Goal: Task Accomplishment & Management: Manage account settings

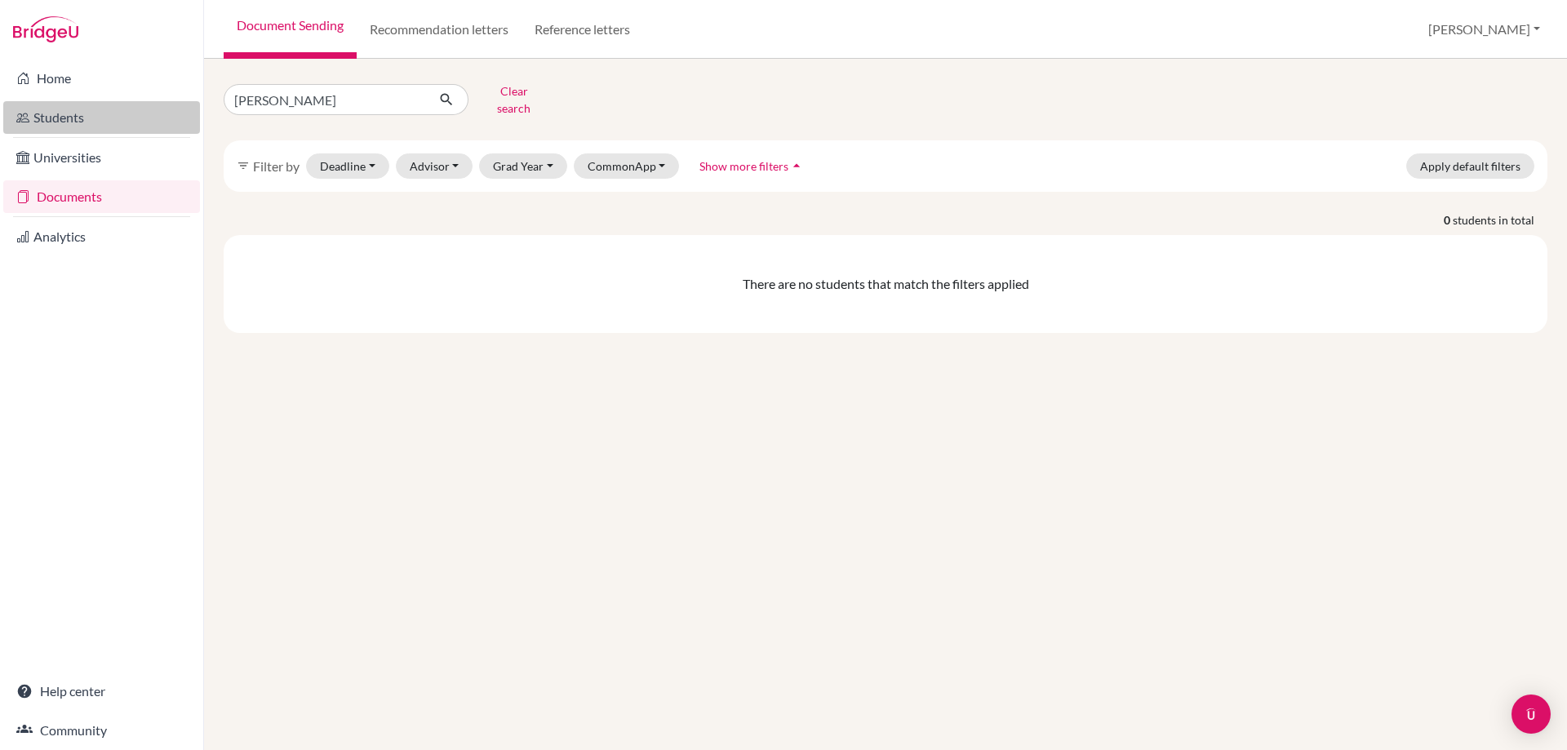
click at [47, 117] on link "Students" at bounding box center [101, 117] width 197 height 33
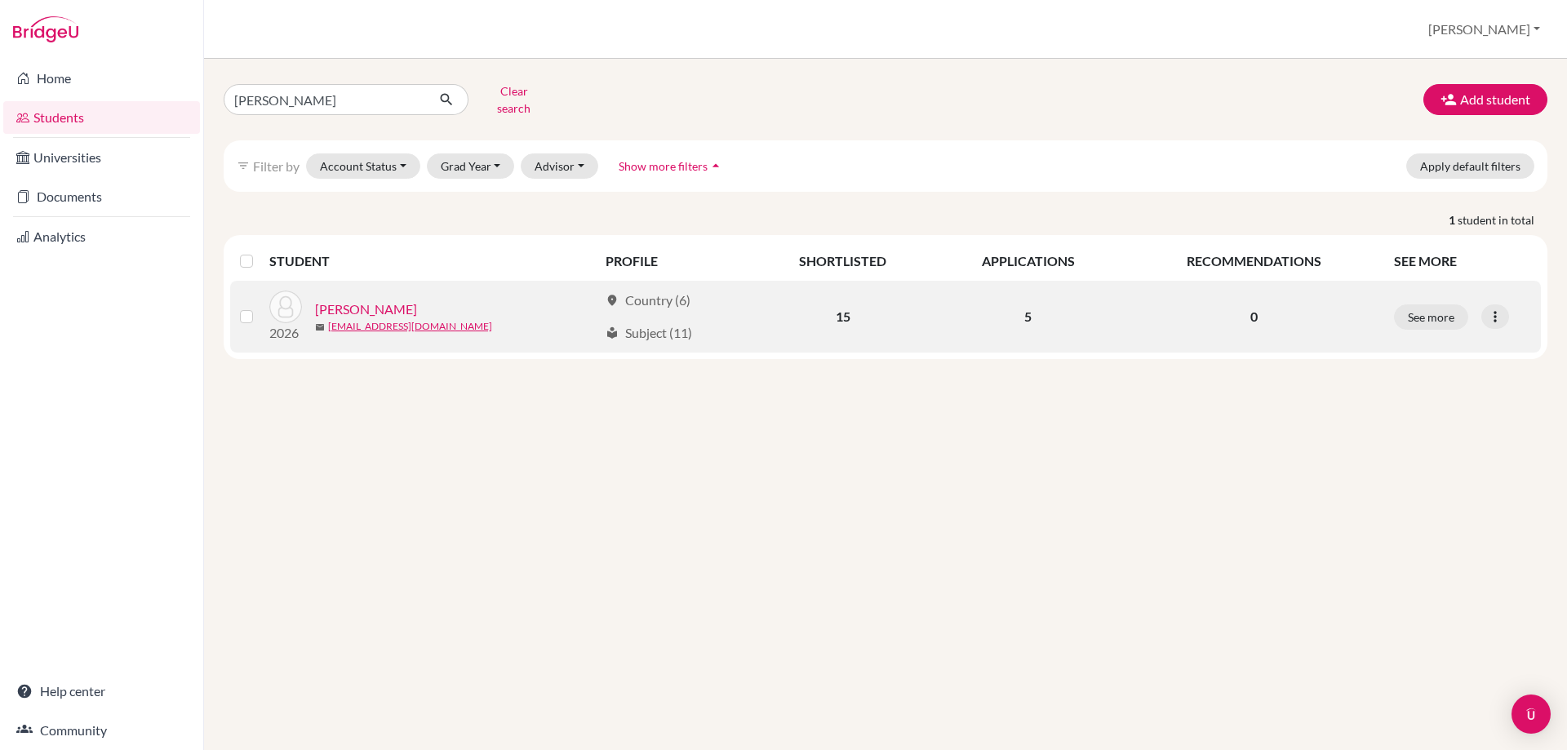
click at [359, 300] on link "Nair, Trishna" at bounding box center [366, 310] width 102 height 20
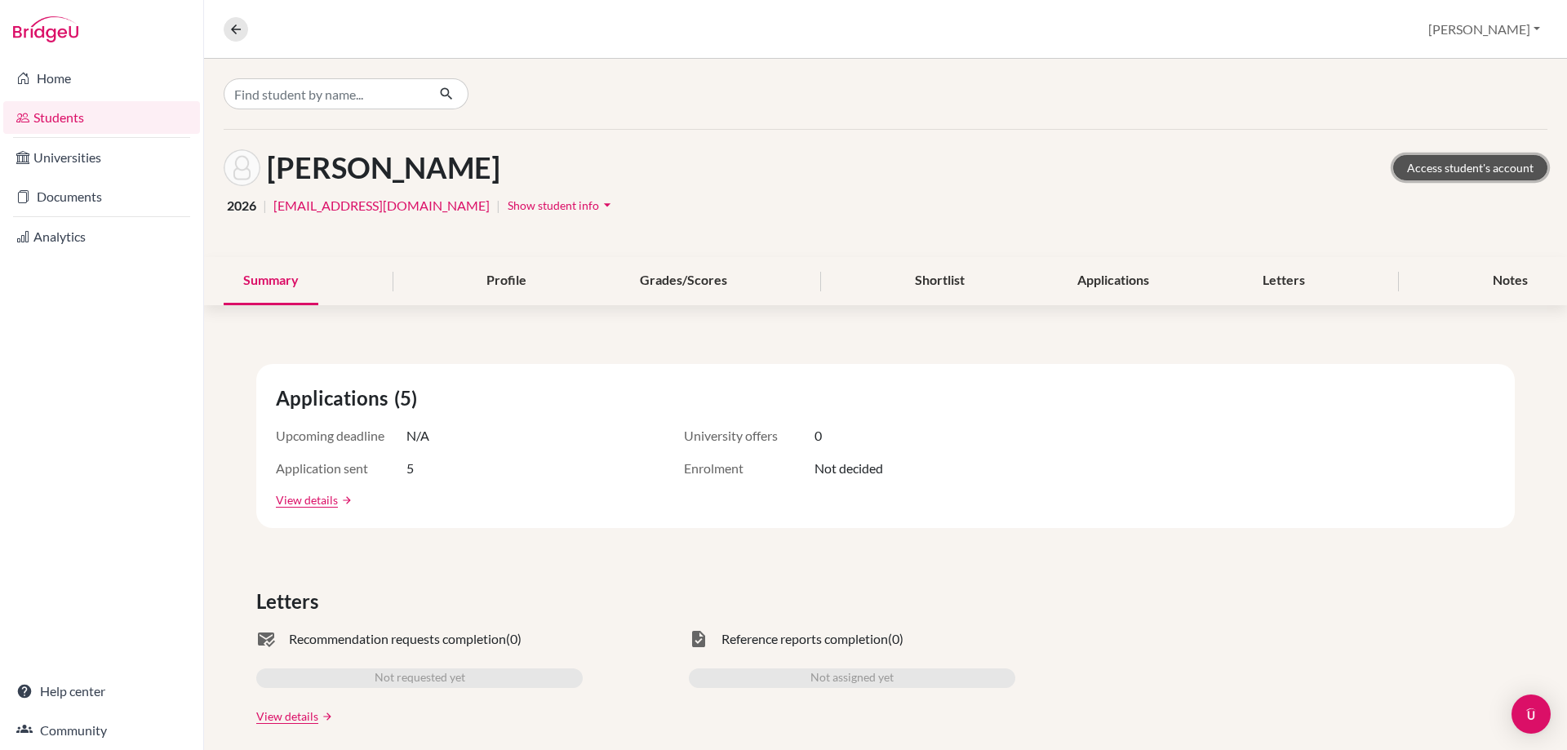
click at [1459, 172] on link "Access student's account" at bounding box center [1470, 167] width 154 height 25
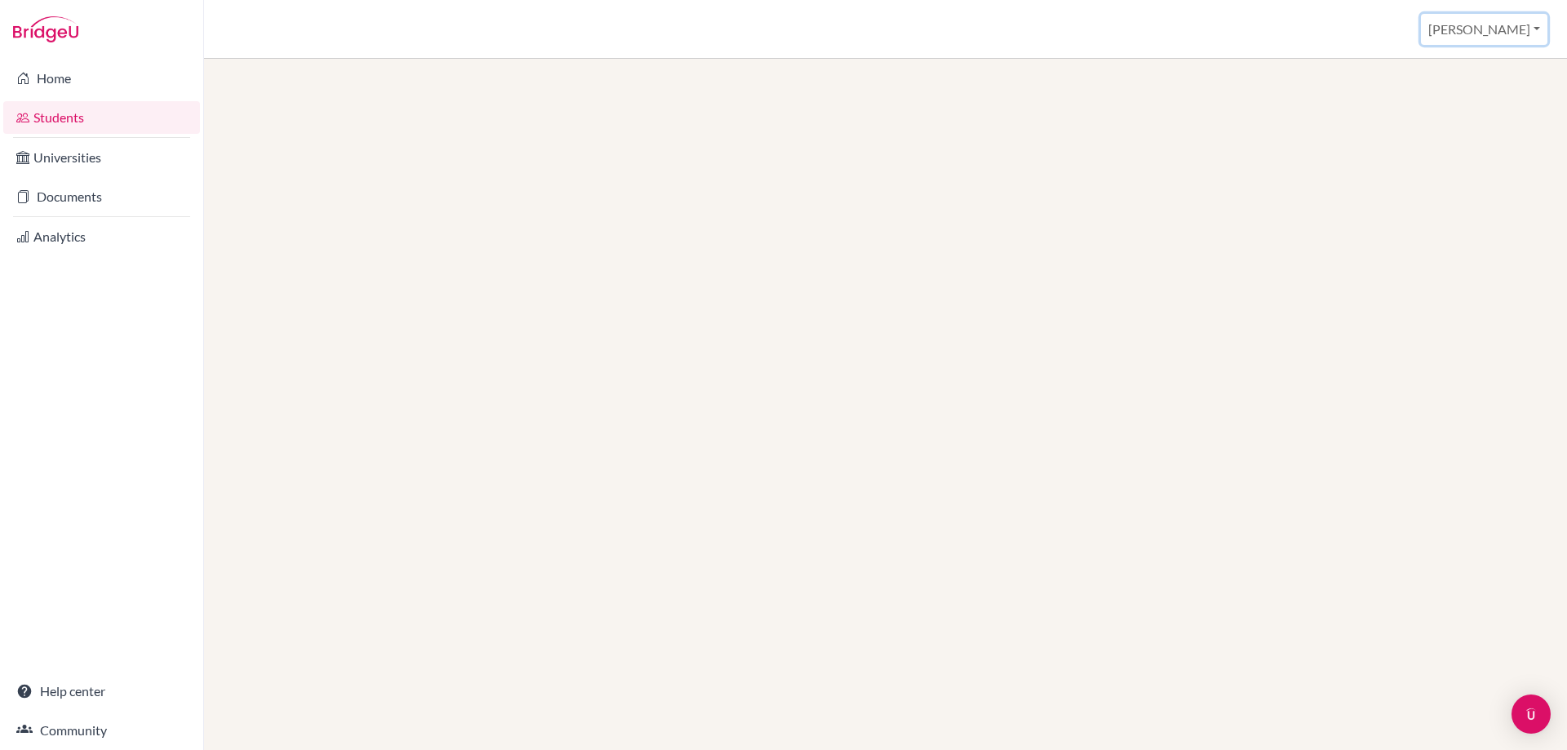
click at [1520, 31] on button "[PERSON_NAME]" at bounding box center [1484, 29] width 127 height 31
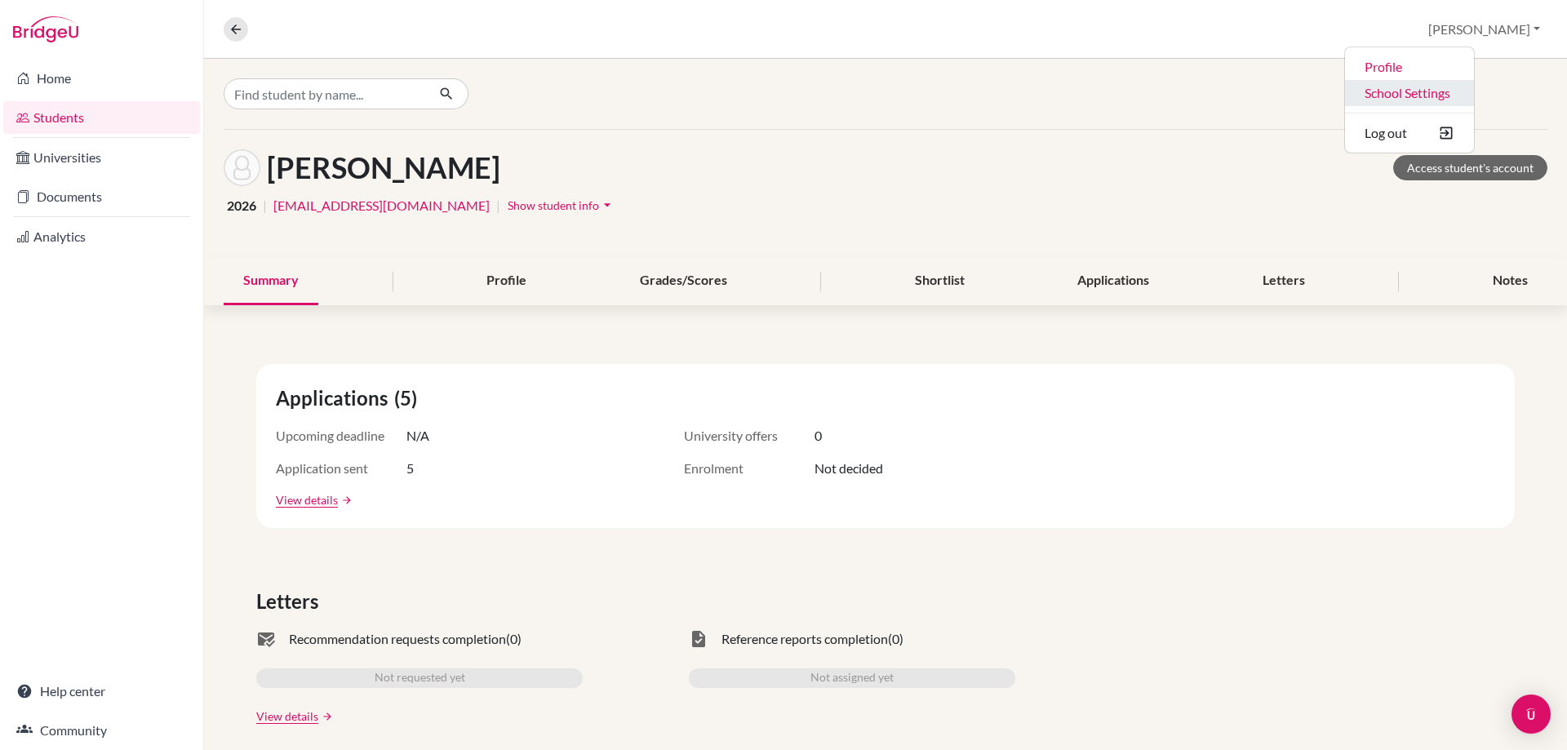
click at [1474, 97] on link "School Settings" at bounding box center [1409, 93] width 129 height 26
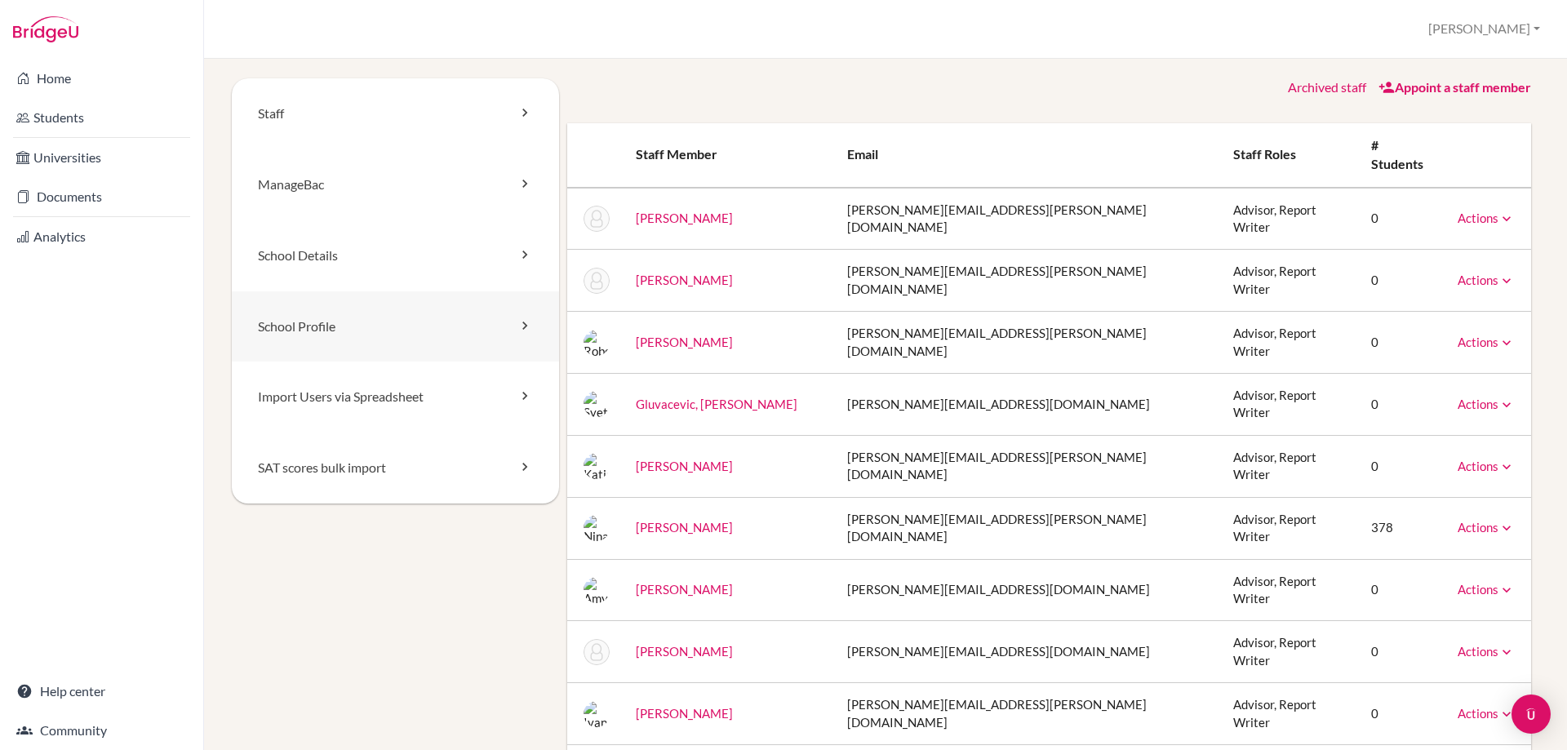
click at [304, 321] on link "School Profile" at bounding box center [395, 326] width 327 height 71
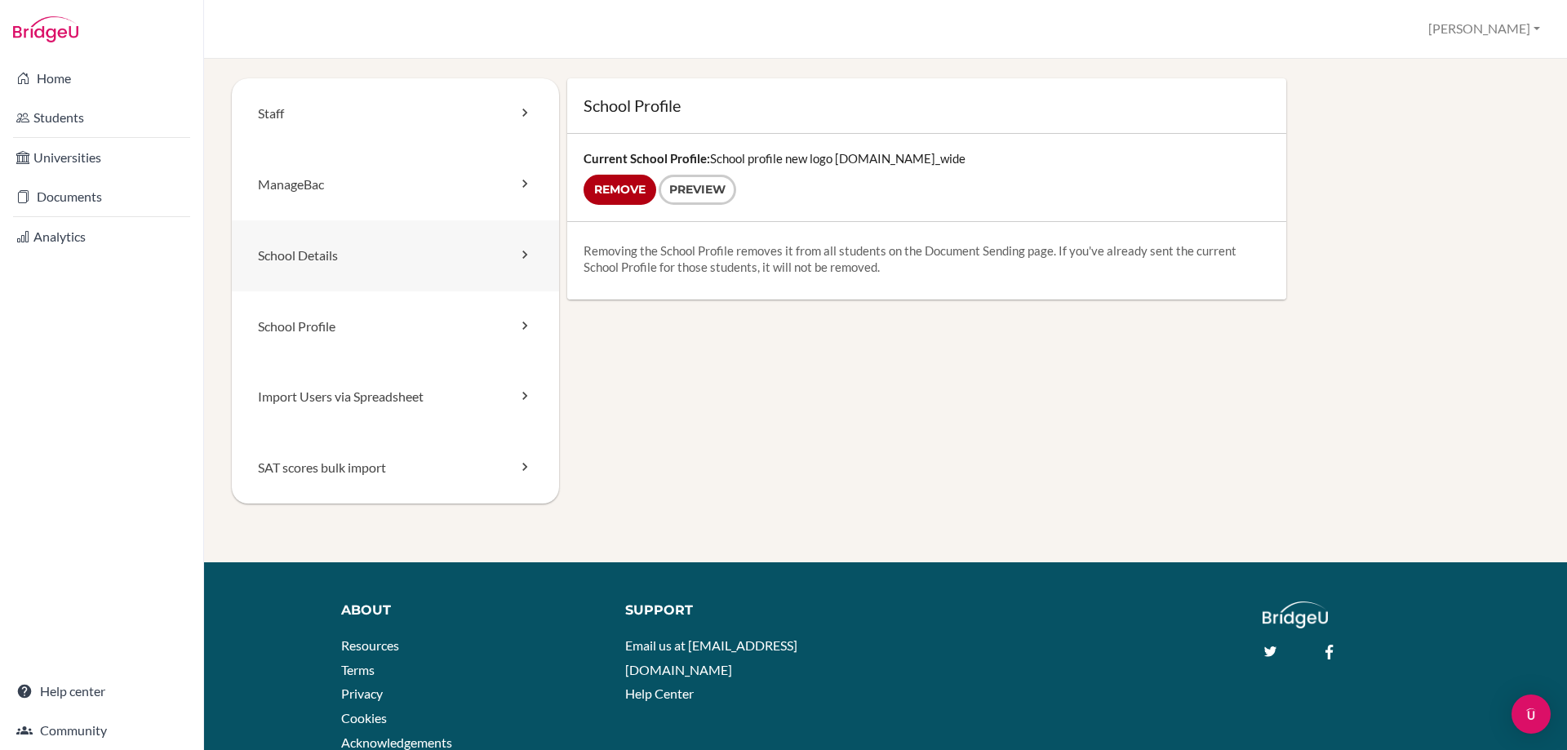
click at [472, 246] on link "School Details" at bounding box center [395, 255] width 327 height 71
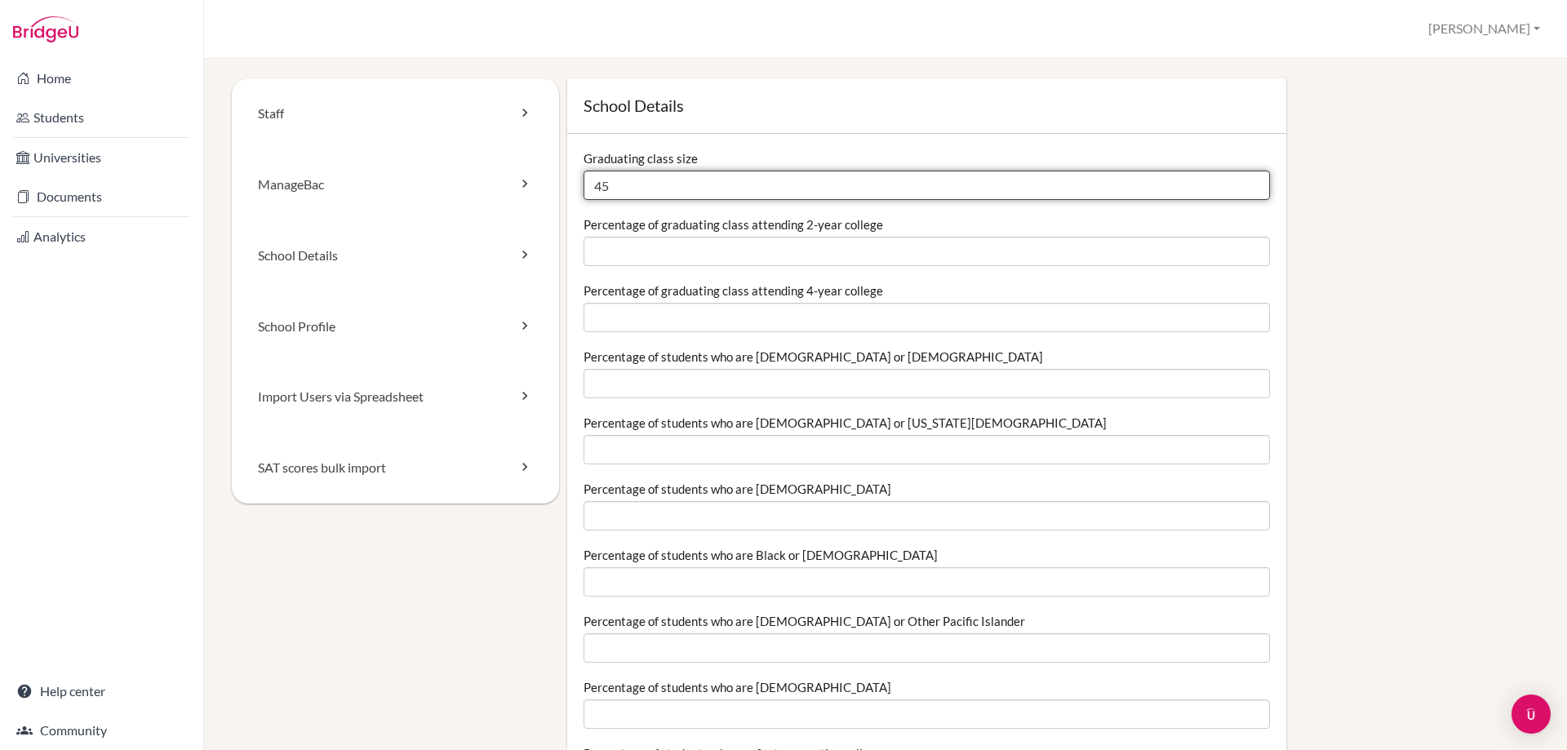
drag, startPoint x: 606, startPoint y: 186, endPoint x: 573, endPoint y: 187, distance: 33.5
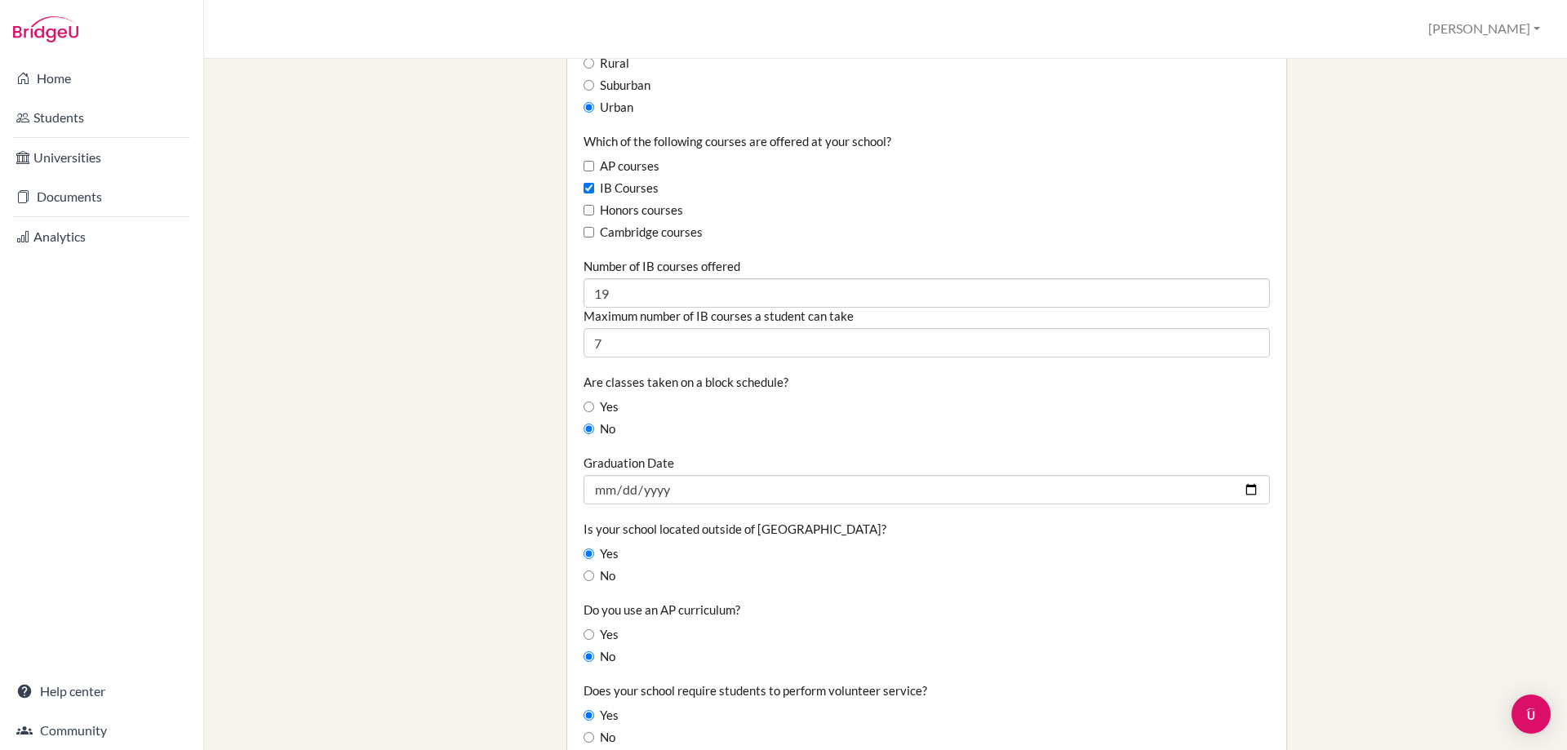
scroll to position [1061, 0]
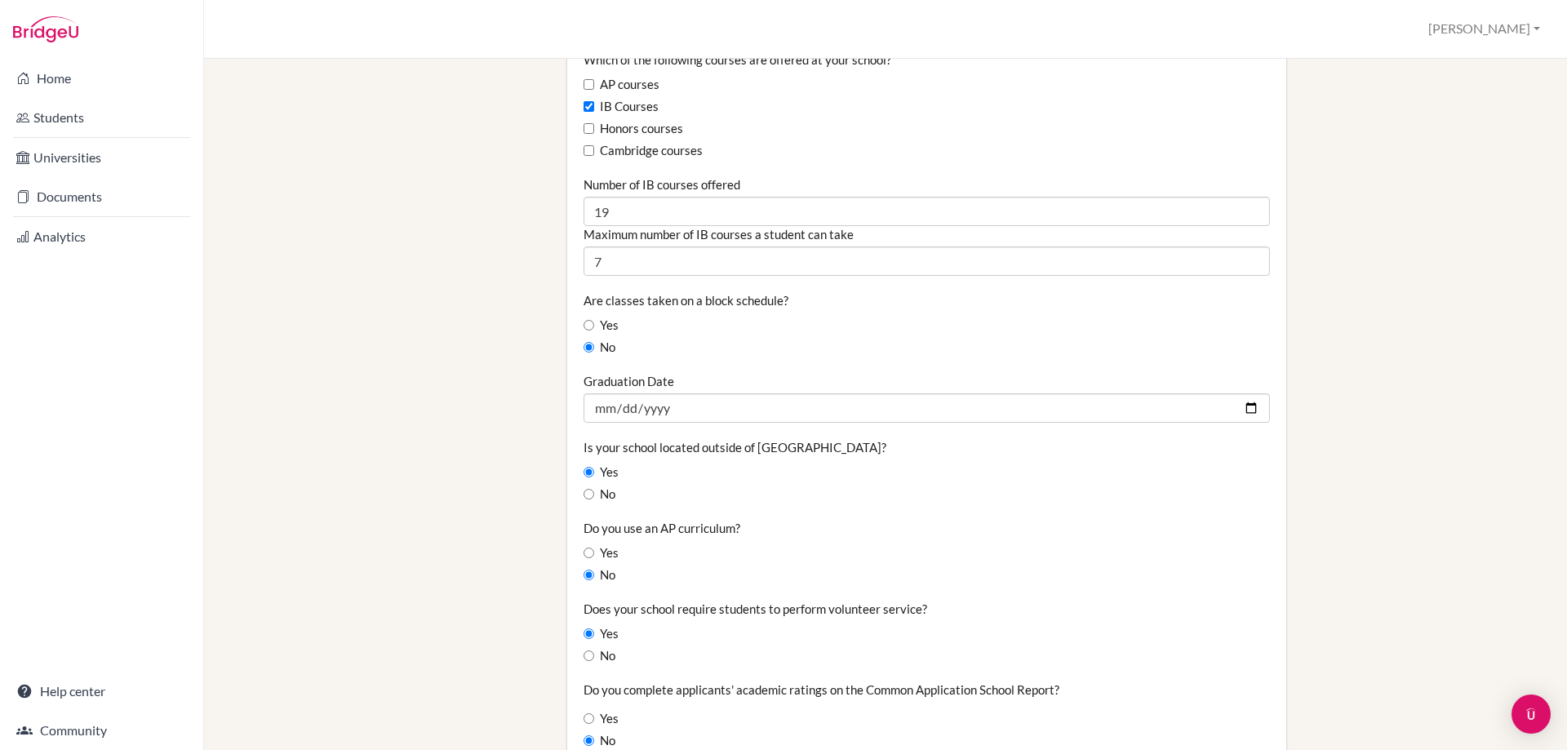
type input "36"
click at [587, 324] on input "Yes" at bounding box center [589, 325] width 11 height 11
radio input "true"
click at [588, 347] on input "No" at bounding box center [589, 347] width 11 height 11
radio input "true"
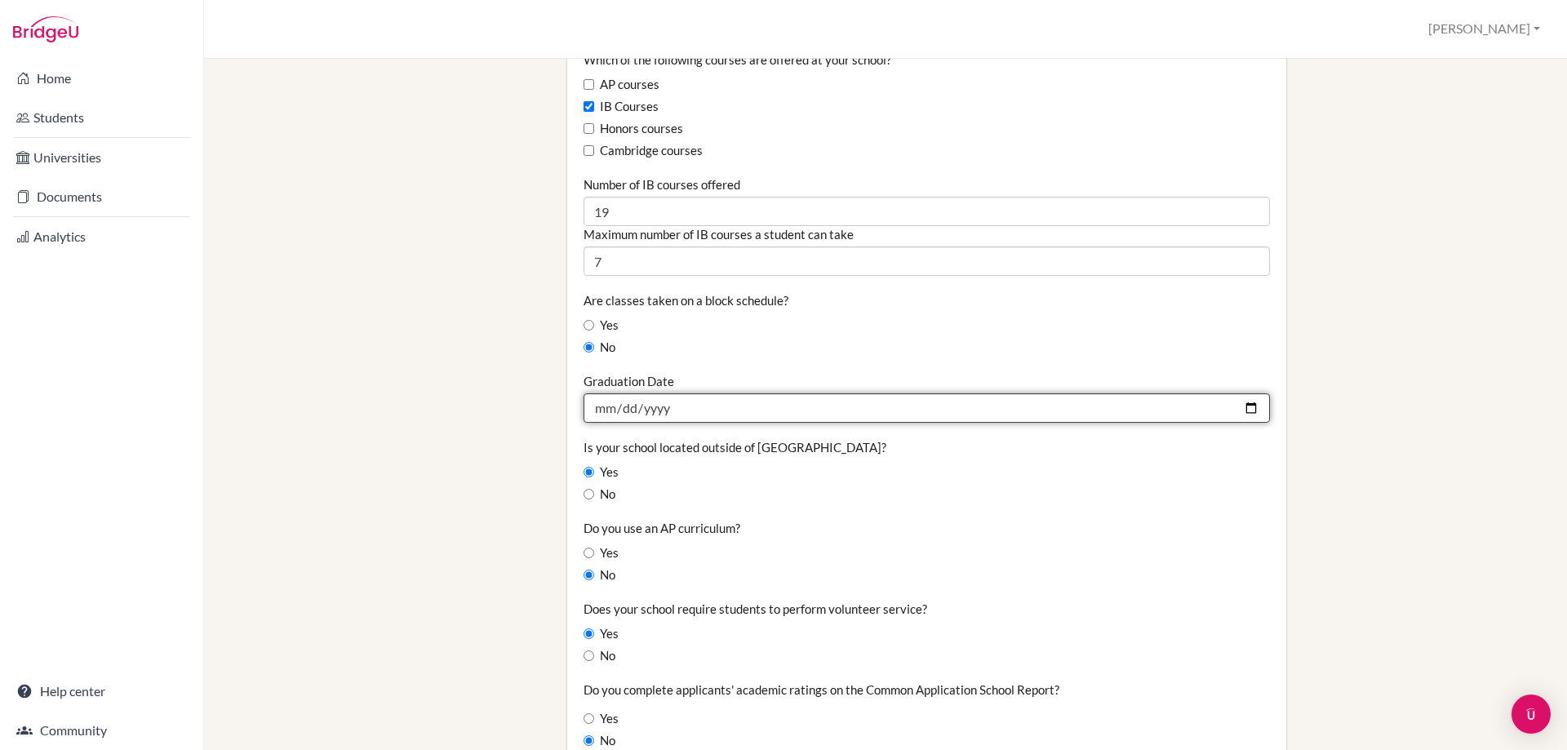
click at [1237, 406] on input "2025-06-05" at bounding box center [927, 407] width 686 height 29
type input "2026-06-05"
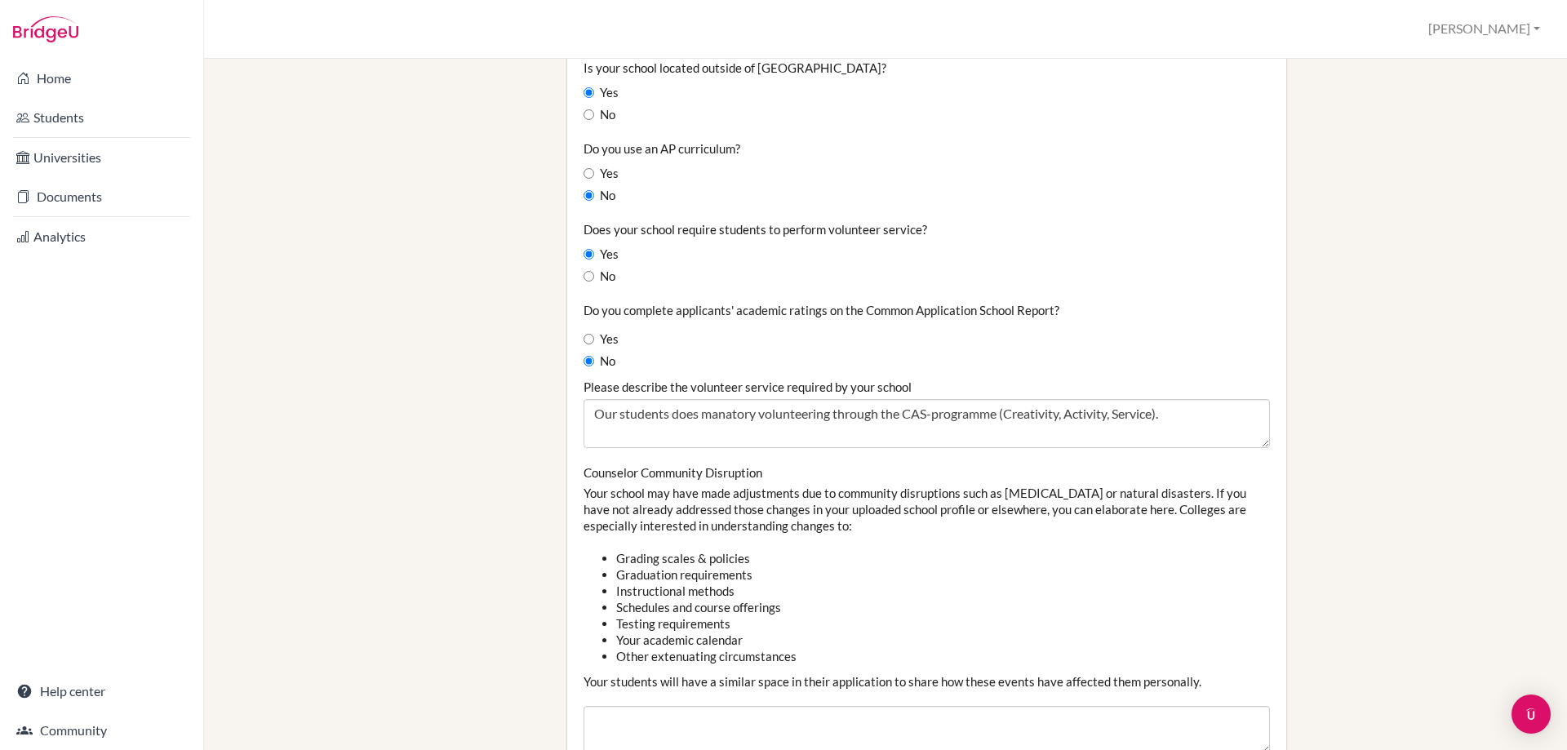
scroll to position [1469, 0]
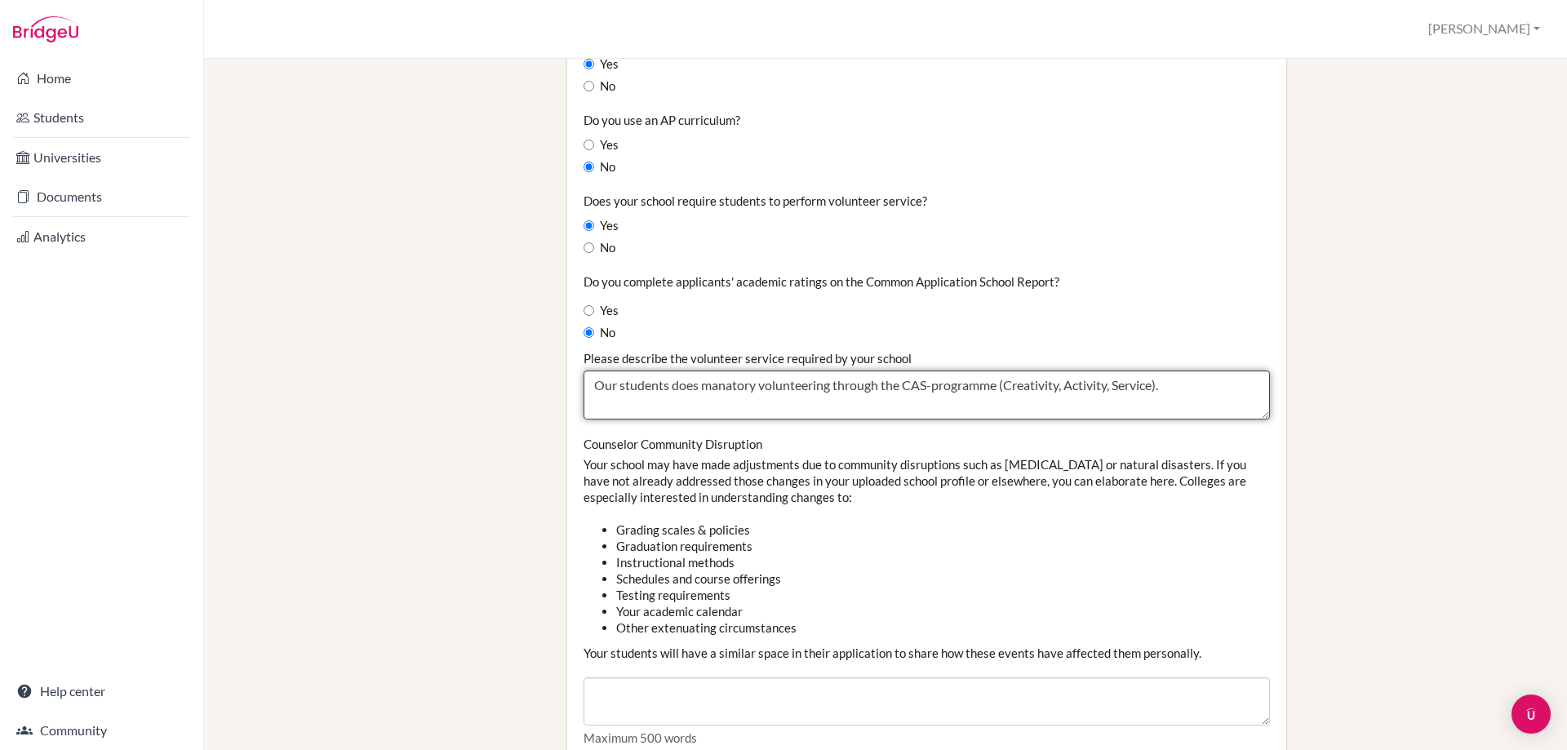
click at [690, 388] on textarea "Our students does manatory volunteering through the CAS-programme (Creativity, …" at bounding box center [927, 395] width 686 height 49
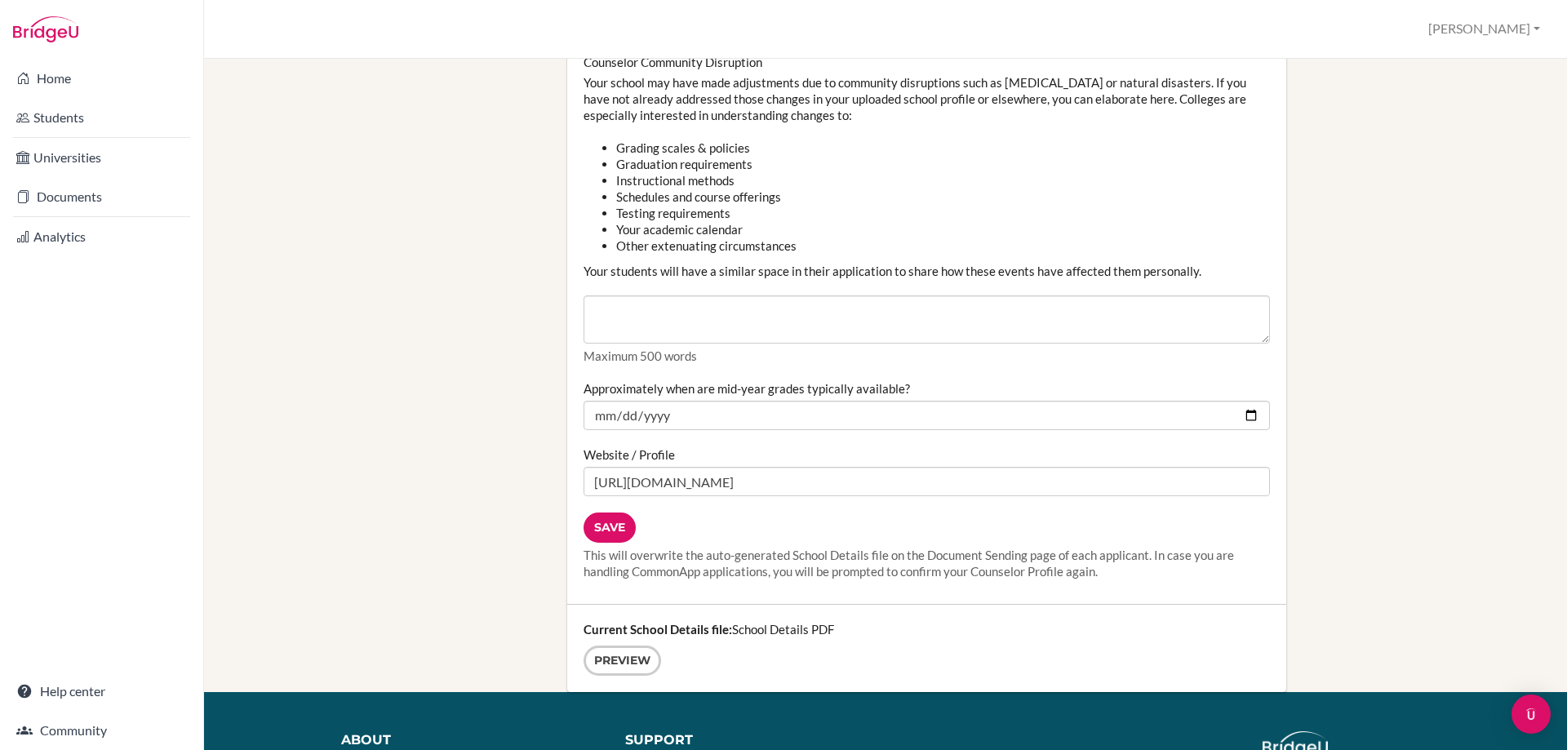
scroll to position [1877, 0]
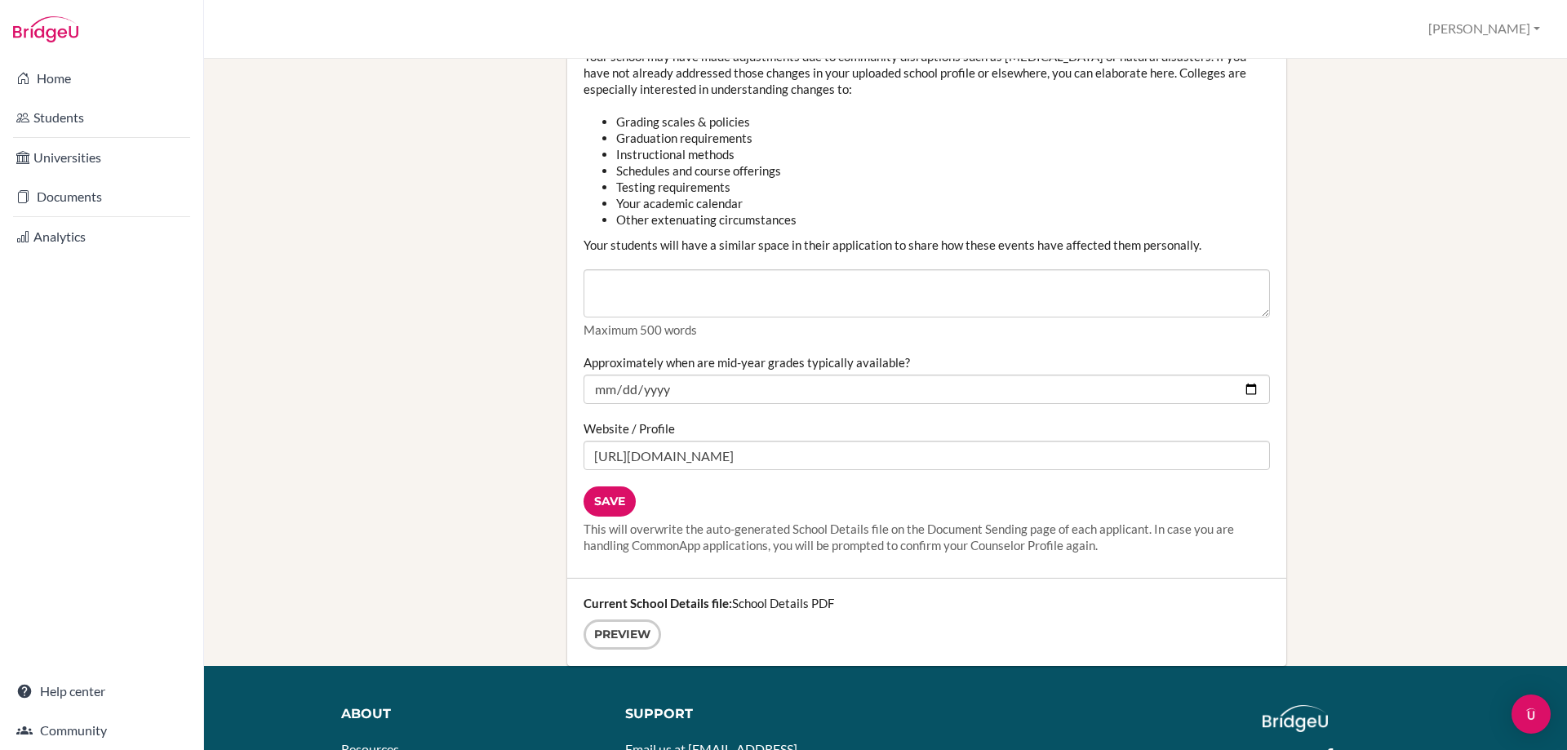
type textarea "Our students do manatory volunteering through the CAS-programme (Creativity, Ac…"
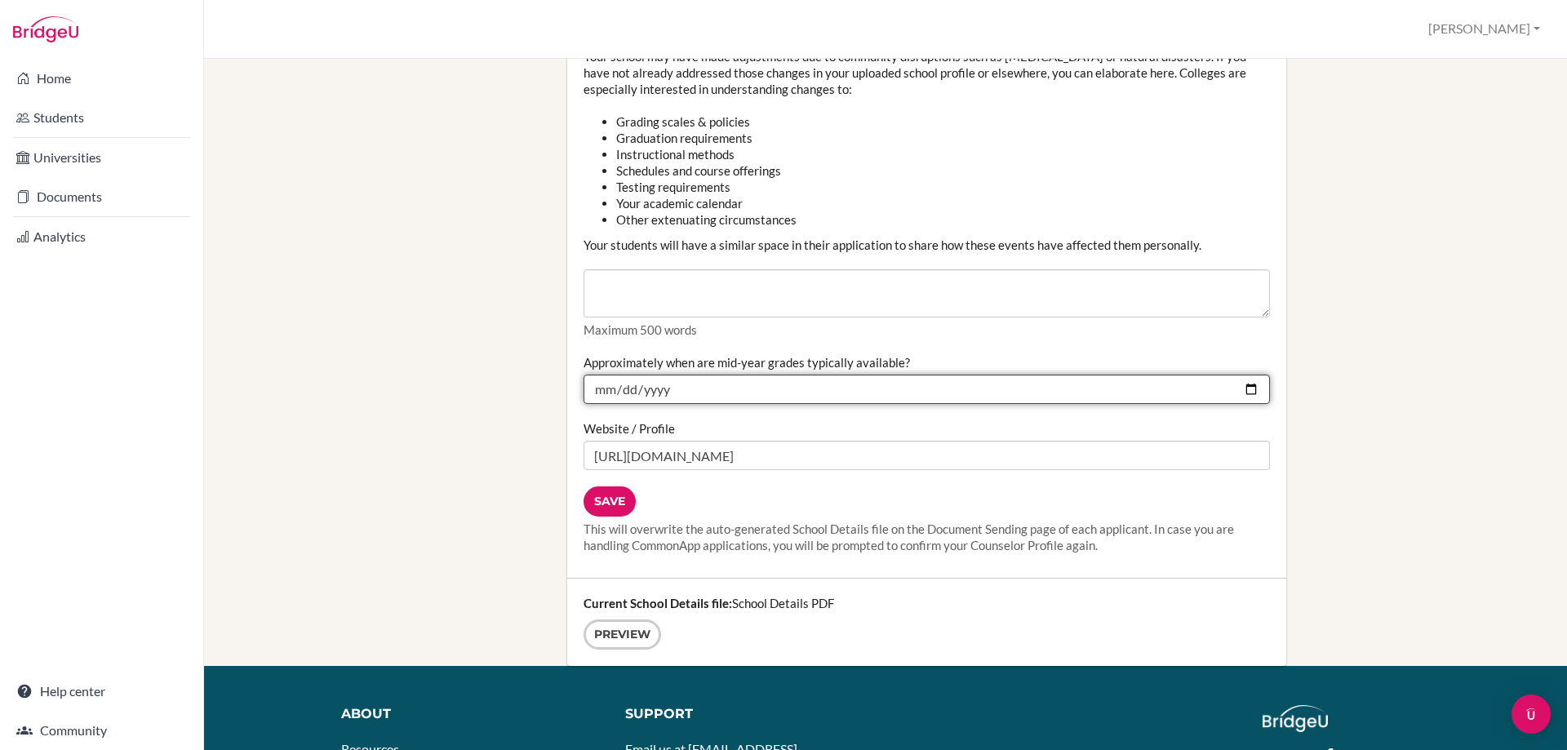
click at [1243, 386] on input "2025-01-20" at bounding box center [927, 389] width 686 height 29
type input "2026-01-21"
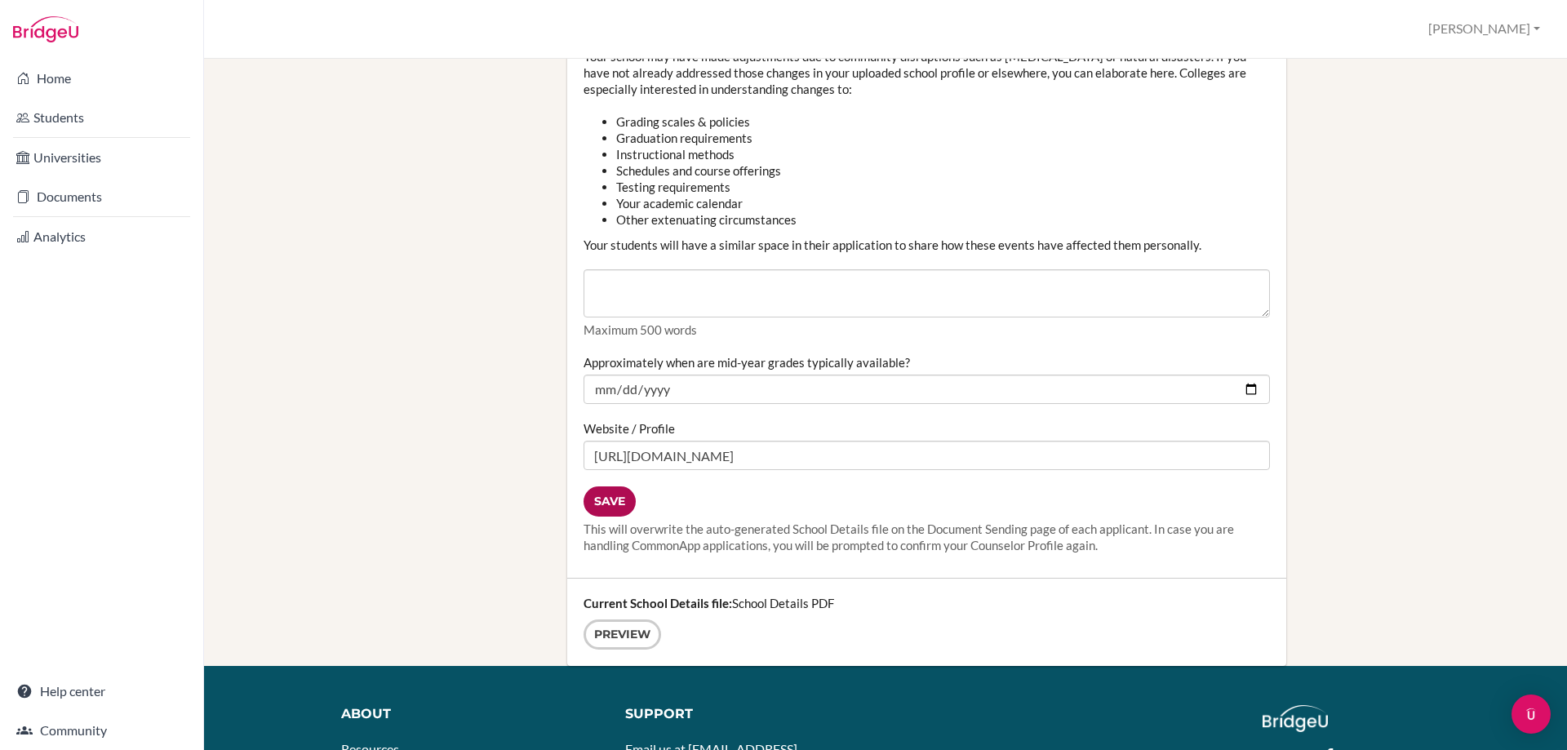
click at [610, 496] on input "Save" at bounding box center [610, 501] width 52 height 30
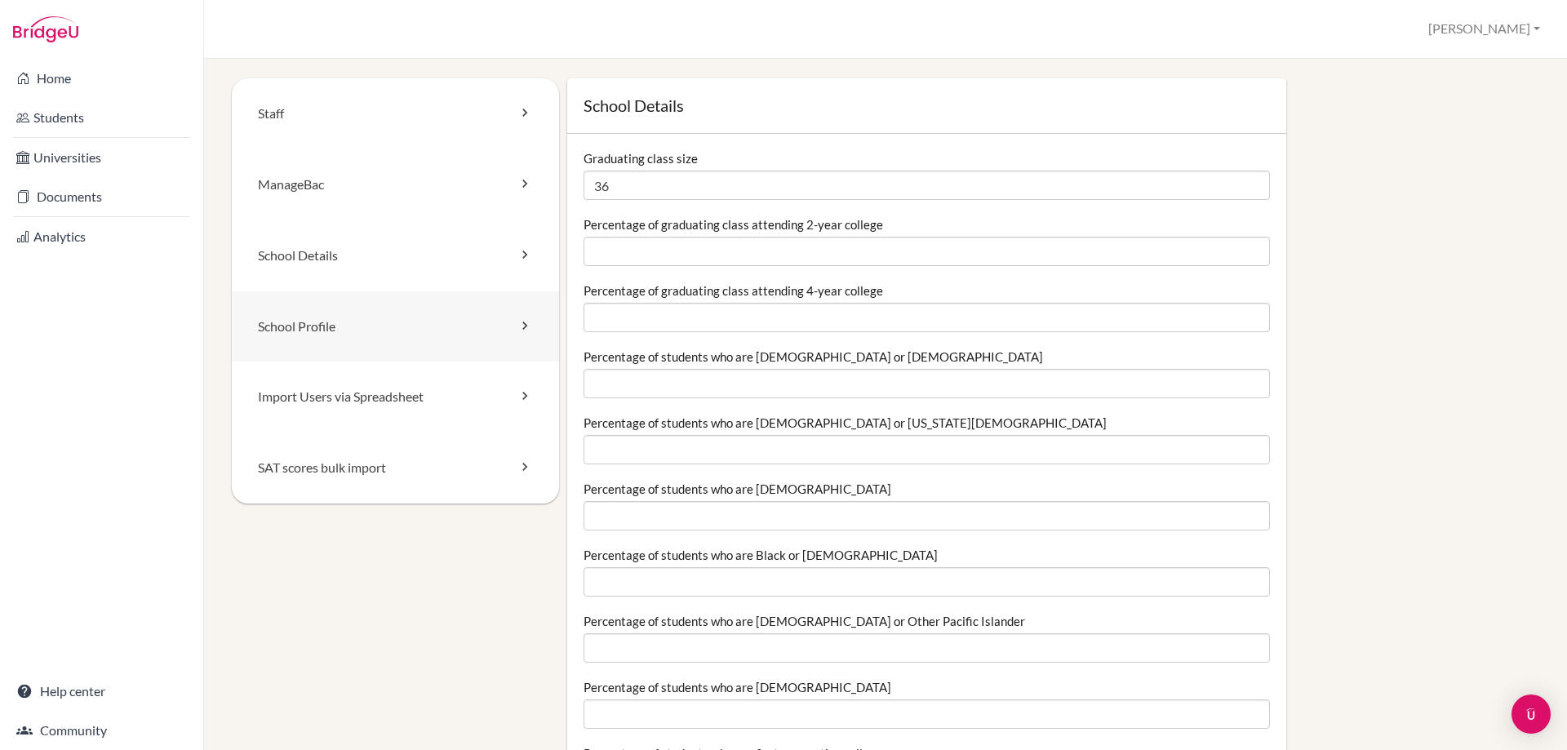
click at [367, 318] on link "School Profile" at bounding box center [395, 326] width 327 height 71
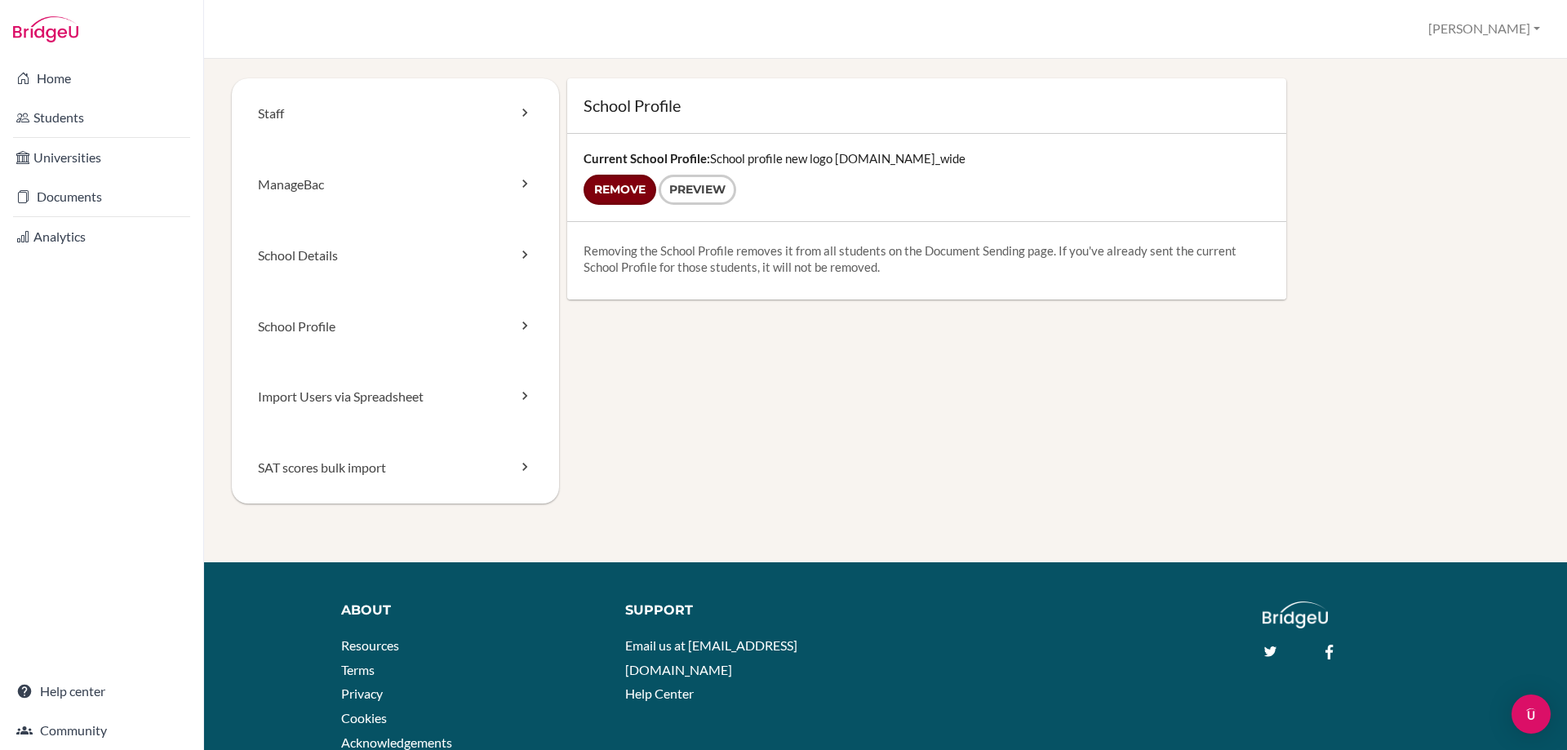
click at [635, 192] on input "Remove" at bounding box center [620, 190] width 73 height 30
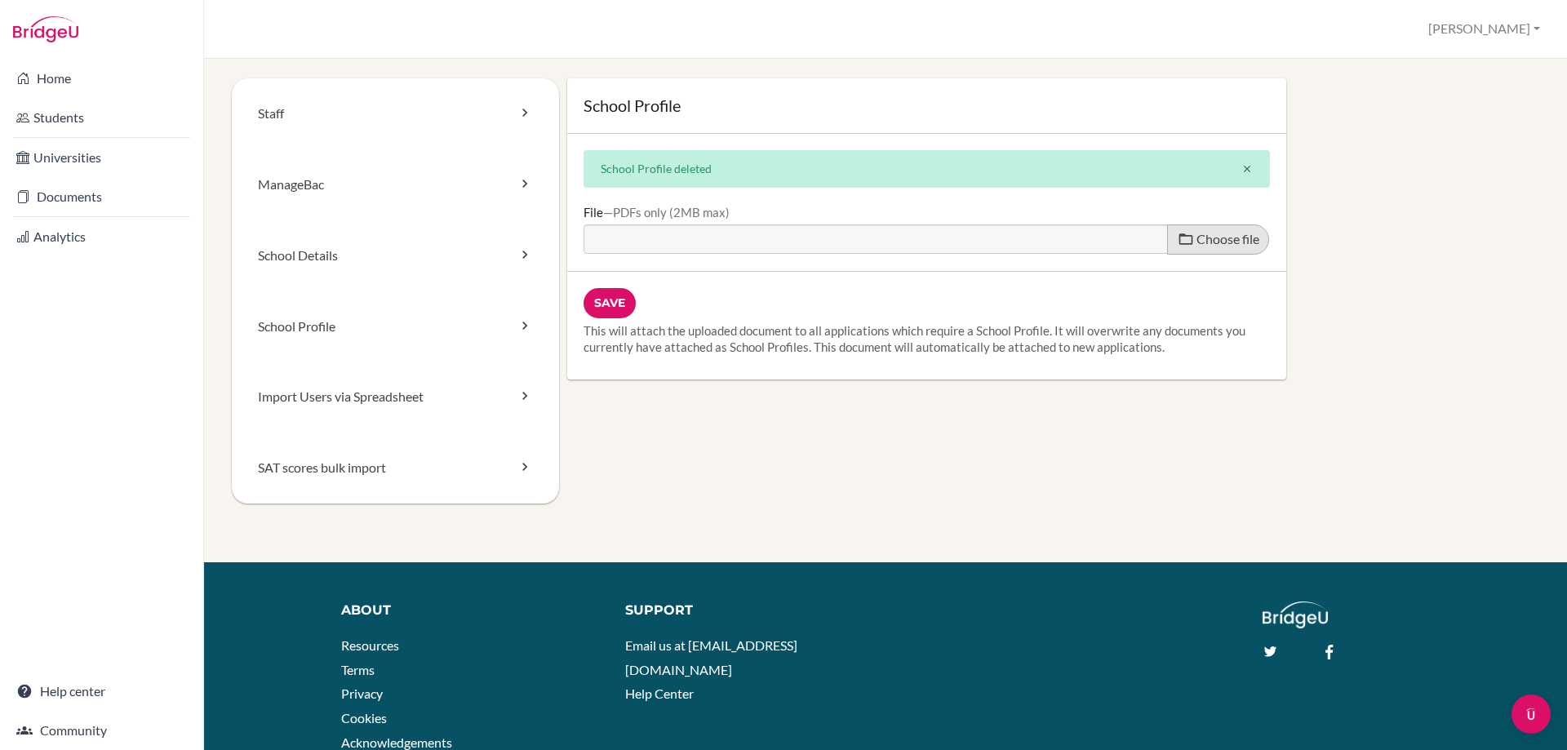
click at [1212, 240] on span "Choose file" at bounding box center [1227, 239] width 63 height 16
click at [833, 240] on input "Choose file" at bounding box center [709, 233] width 250 height 19
type input "C:\fakepath\School profile 25-26.pdf"
type input "School profile 25-26.pdf"
click at [599, 295] on input "Save" at bounding box center [610, 303] width 52 height 30
